Goal: Task Accomplishment & Management: Use online tool/utility

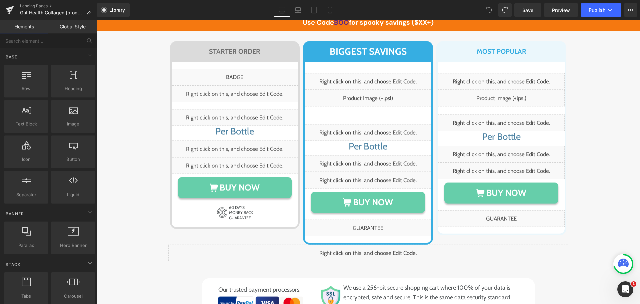
scroll to position [3902, 0]
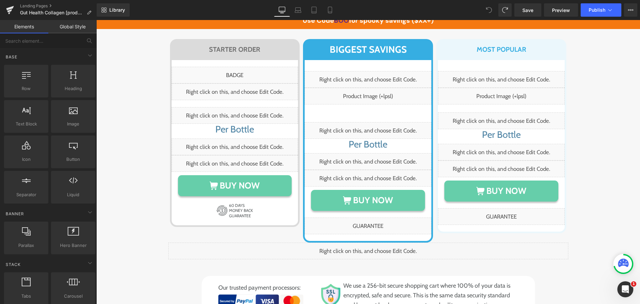
click at [365, 165] on div "Image Image Row Choose Your Package Below Heading Row Use Code BOO for spooky s…" at bounding box center [368, 128] width 544 height 376
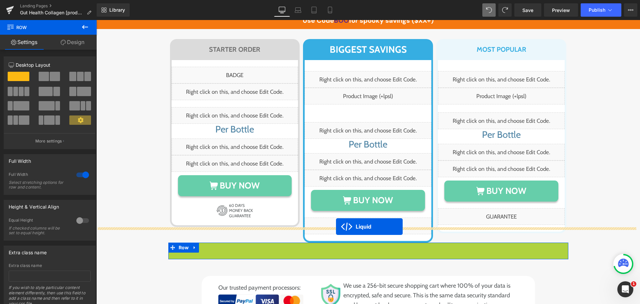
drag, startPoint x: 357, startPoint y: 146, endPoint x: 336, endPoint y: 226, distance: 82.7
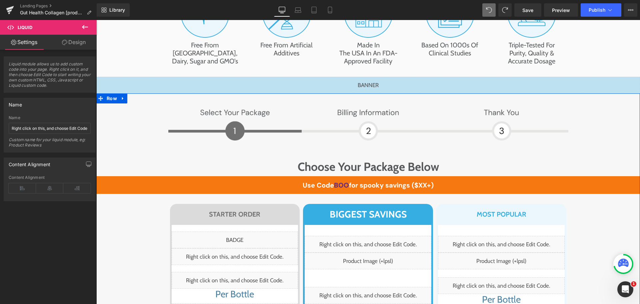
scroll to position [3735, 0]
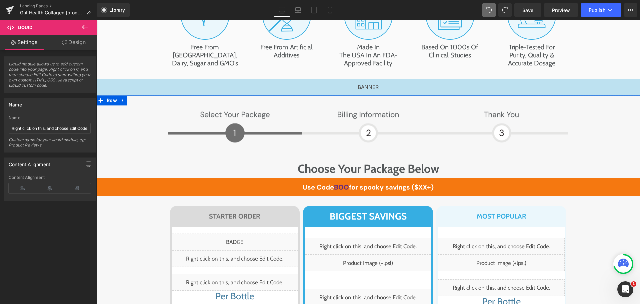
click at [134, 112] on div "Image Image Row Choose Your Package Below Heading Row Use Code BOO for spooky s…" at bounding box center [368, 295] width 544 height 376
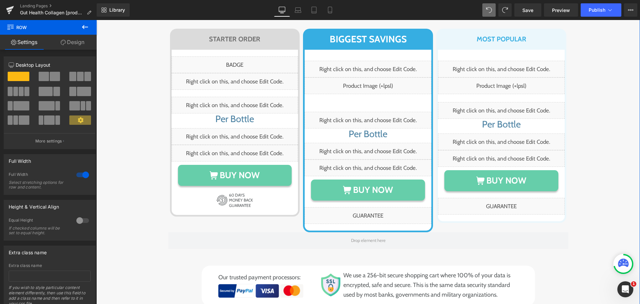
scroll to position [3935, 0]
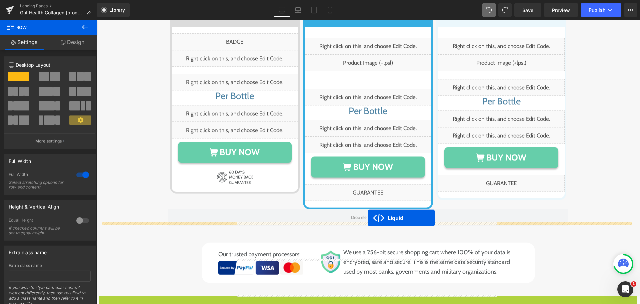
drag, startPoint x: 367, startPoint y: 199, endPoint x: 368, endPoint y: 218, distance: 19.1
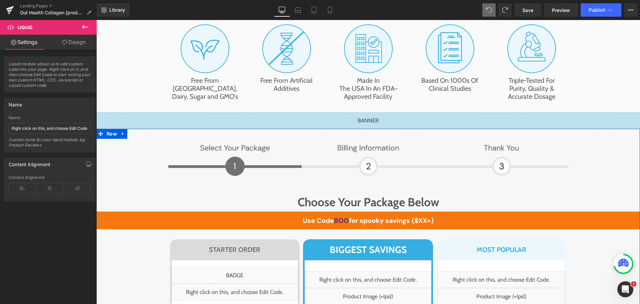
scroll to position [3635, 0]
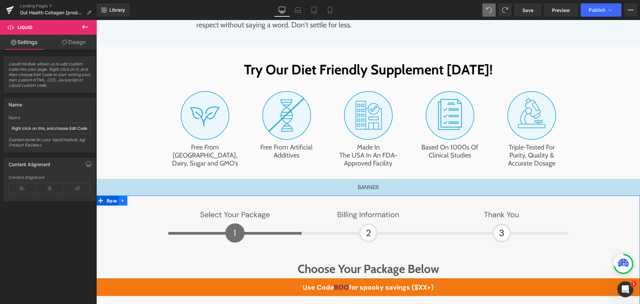
drag, startPoint x: 109, startPoint y: 101, endPoint x: 116, endPoint y: 98, distance: 7.2
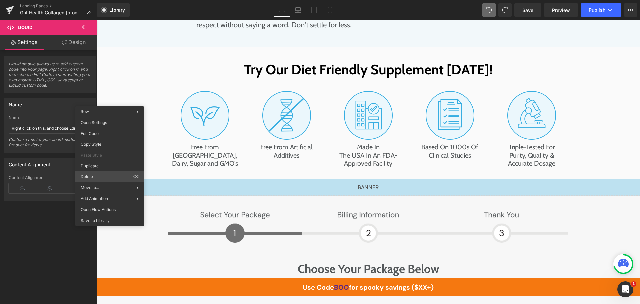
click at [96, 175] on div "Liquid You are previewing how the will restyle your page. You can not edit Elem…" at bounding box center [320, 157] width 640 height 315
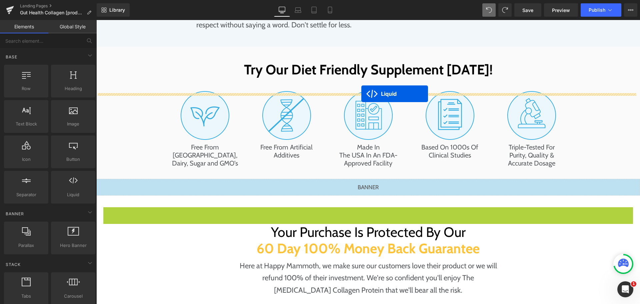
drag, startPoint x: 363, startPoint y: 110, endPoint x: 362, endPoint y: 94, distance: 16.4
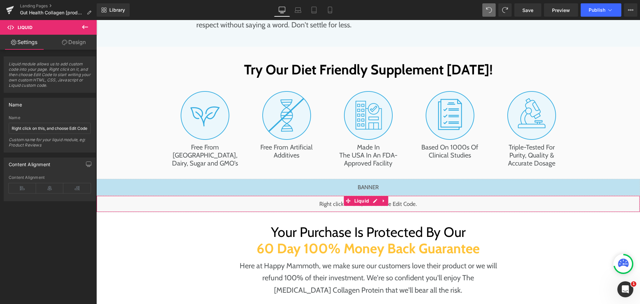
click at [309, 195] on div "Liquid" at bounding box center [368, 203] width 544 height 17
click at [55, 127] on input "Right click on this, and choose Edit Code." at bounding box center [50, 128] width 82 height 11
type input "Product Section"
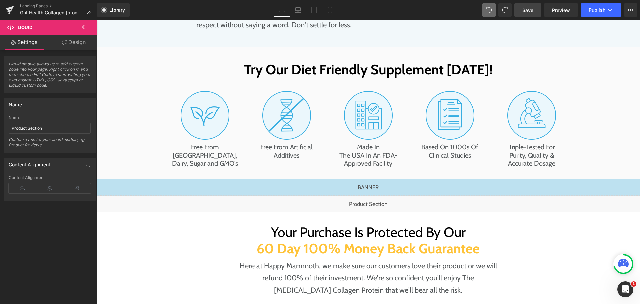
click at [535, 10] on link "Save" at bounding box center [528, 9] width 27 height 13
click at [563, 6] on link "Preview" at bounding box center [561, 9] width 34 height 13
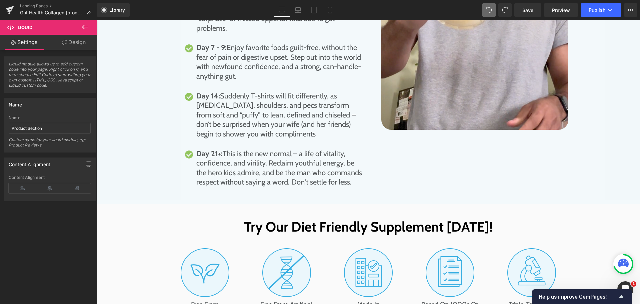
scroll to position [3479, 0]
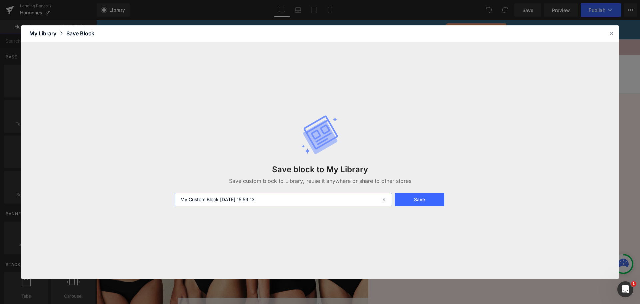
click at [253, 195] on input "My Custom Block 2025-10-09 15:59:13" at bounding box center [283, 199] width 217 height 13
click at [416, 196] on button "Save" at bounding box center [420, 199] width 50 height 13
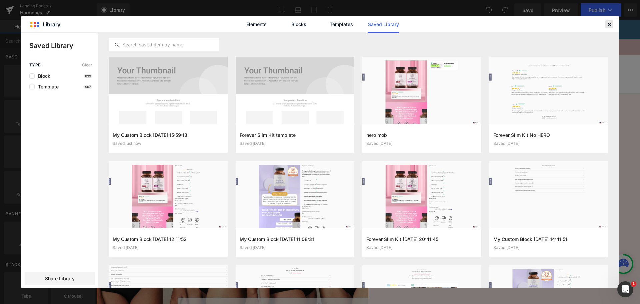
drag, startPoint x: 609, startPoint y: 24, endPoint x: 489, endPoint y: 12, distance: 120.3
click at [609, 24] on icon at bounding box center [610, 24] width 6 height 6
